Goal: Navigation & Orientation: Find specific page/section

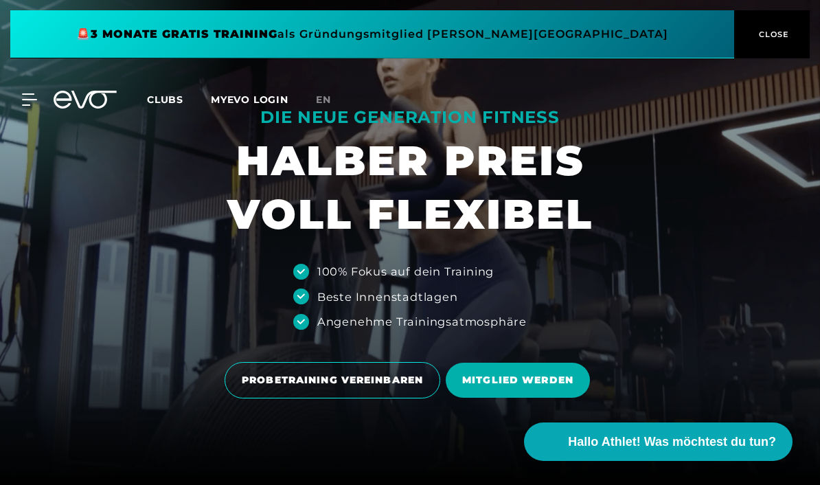
click at [781, 39] on span "CLOSE" at bounding box center [773, 34] width 34 height 12
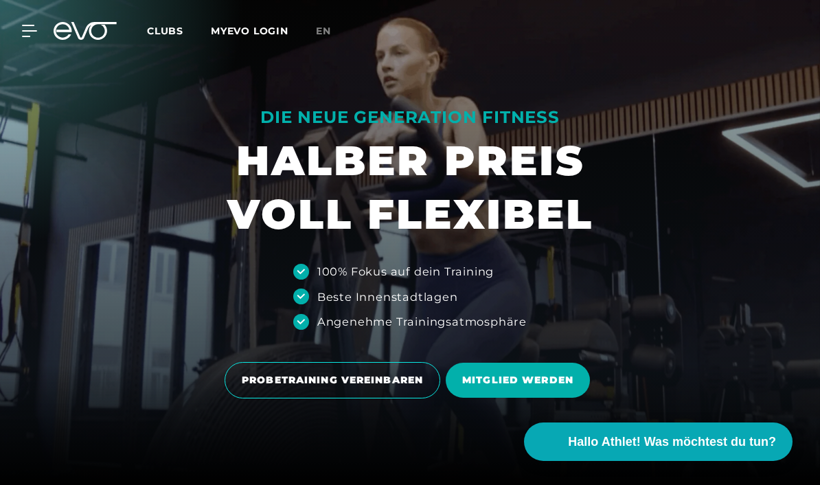
click at [174, 34] on span "Clubs" at bounding box center [165, 31] width 36 height 12
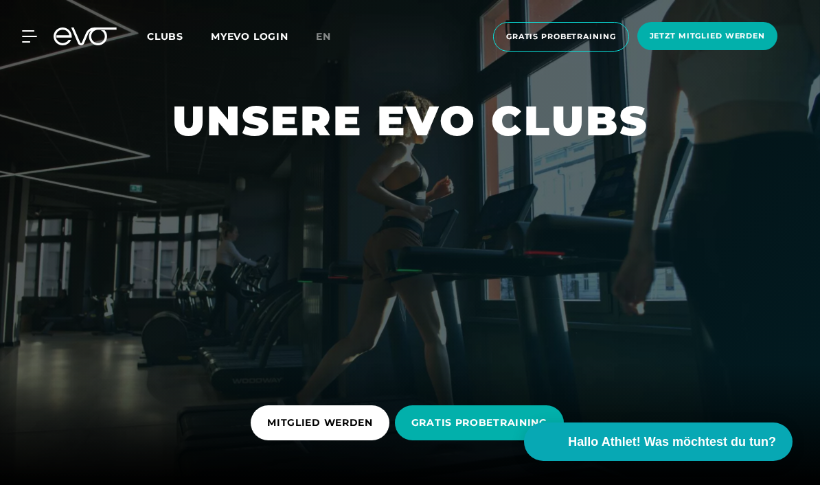
click at [174, 41] on span "Clubs" at bounding box center [165, 36] width 36 height 12
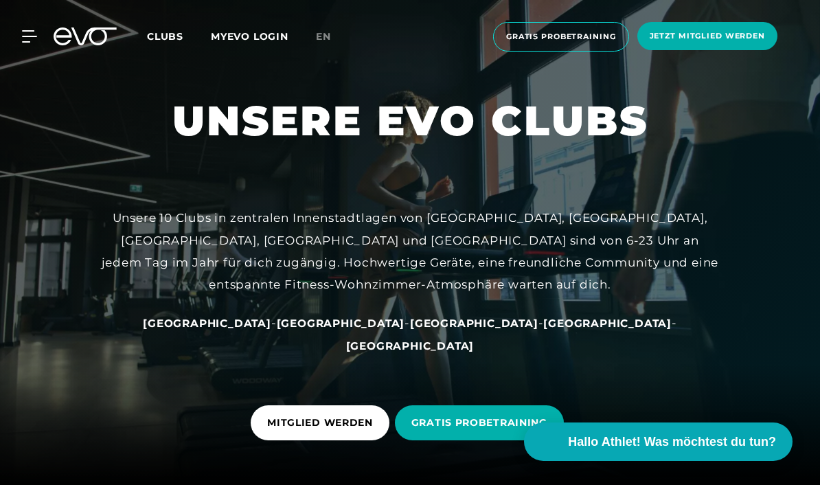
click at [168, 33] on span "Clubs" at bounding box center [165, 36] width 36 height 12
click at [29, 39] on icon at bounding box center [29, 36] width 15 height 12
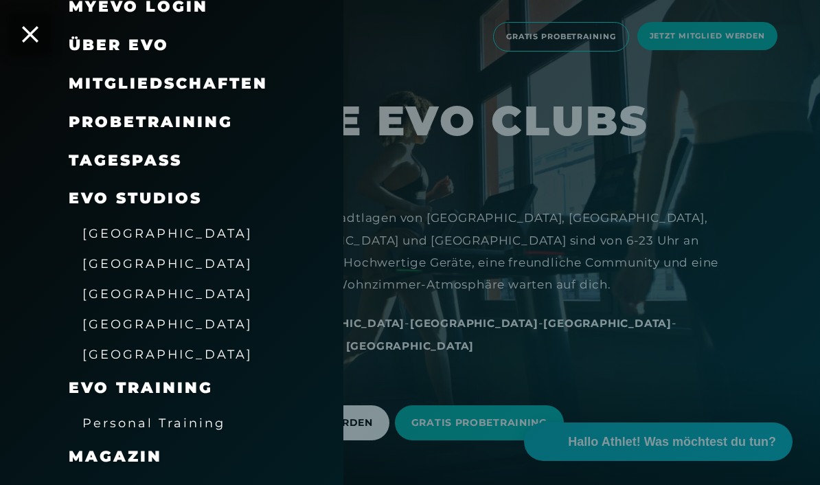
scroll to position [89, 0]
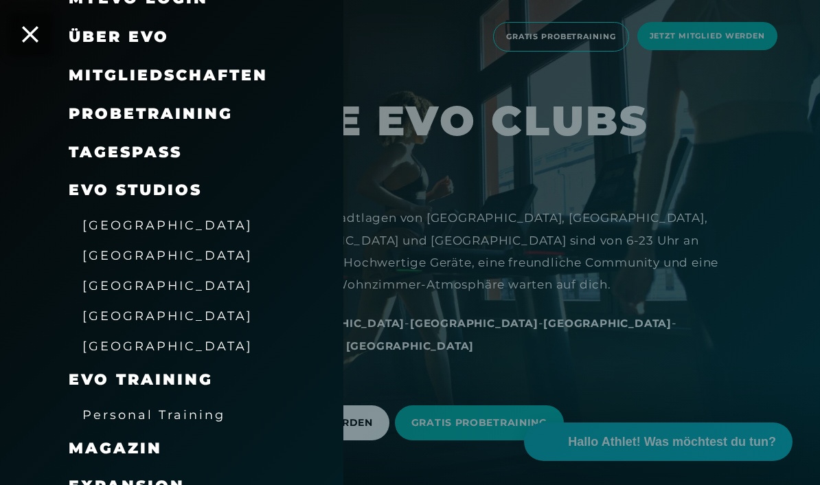
click at [98, 257] on span "[GEOGRAPHIC_DATA]" at bounding box center [167, 255] width 170 height 14
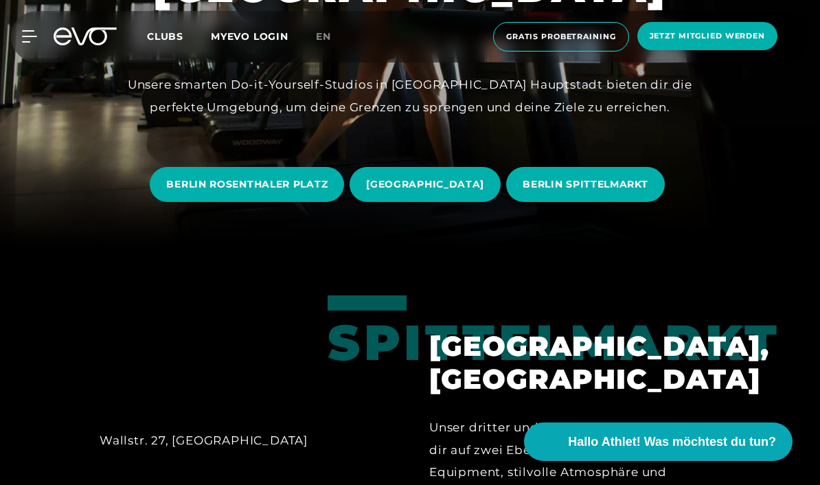
scroll to position [253, 0]
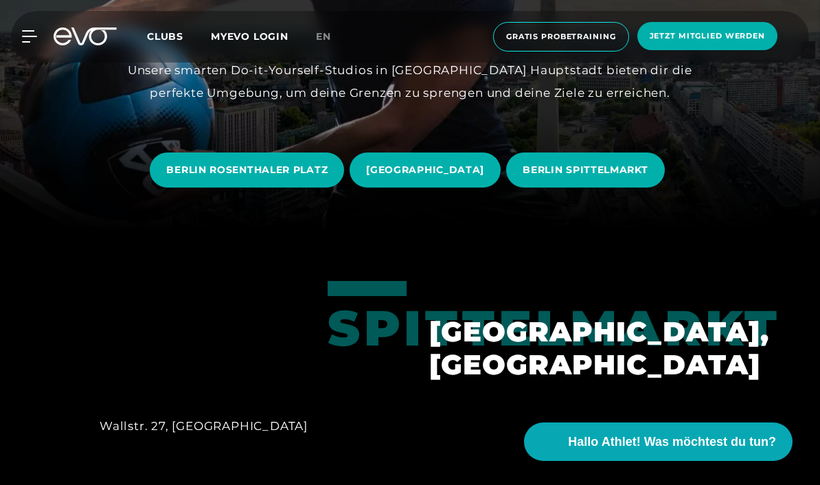
click at [422, 188] on span "[GEOGRAPHIC_DATA]" at bounding box center [425, 170] width 151 height 35
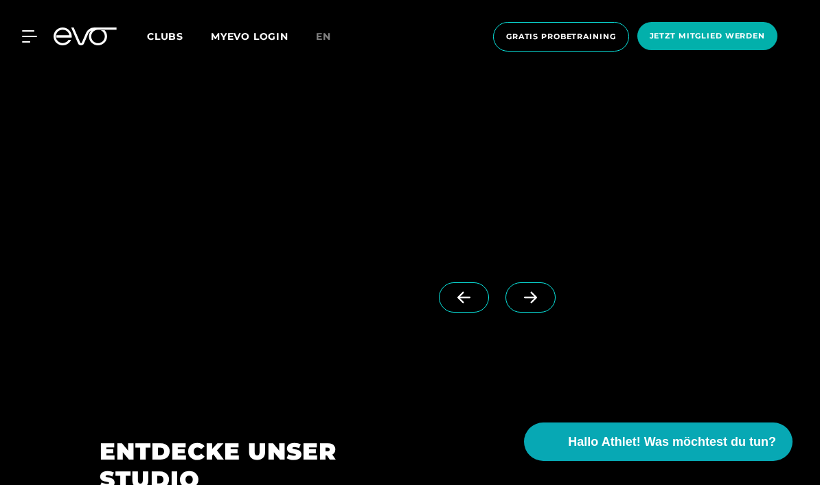
scroll to position [1192, 0]
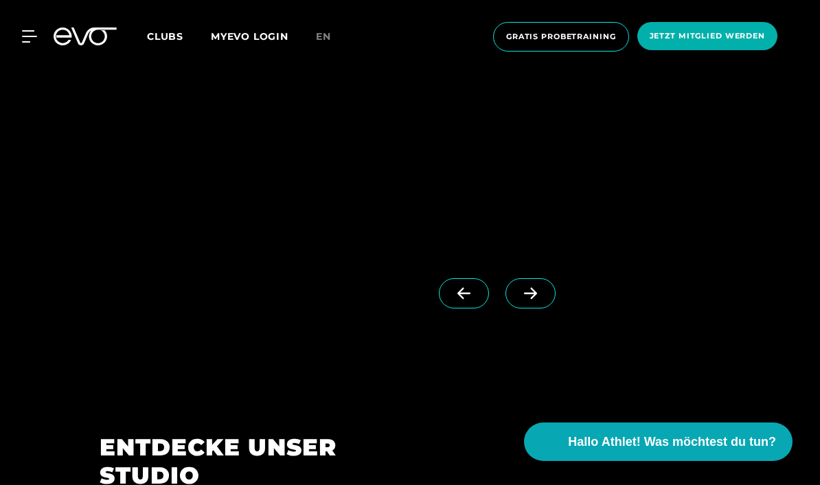
click at [531, 300] on icon at bounding box center [530, 294] width 13 height 12
click at [462, 308] on span at bounding box center [464, 293] width 50 height 30
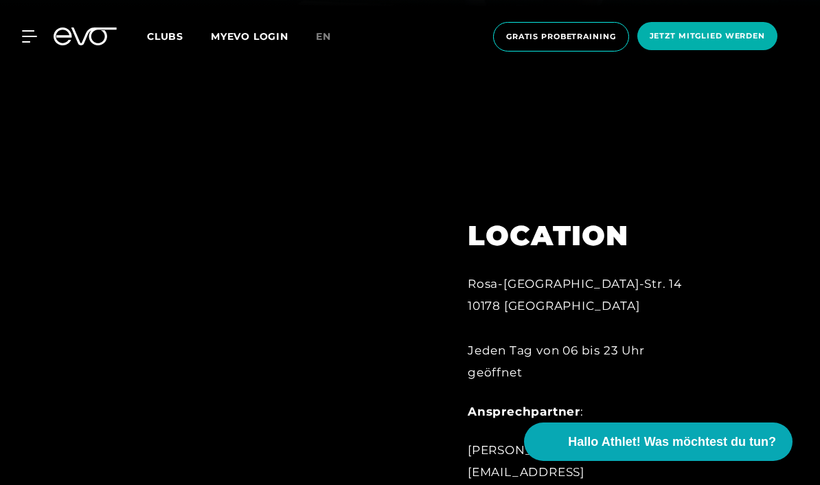
scroll to position [467, 0]
